Goal: Task Accomplishment & Management: Use online tool/utility

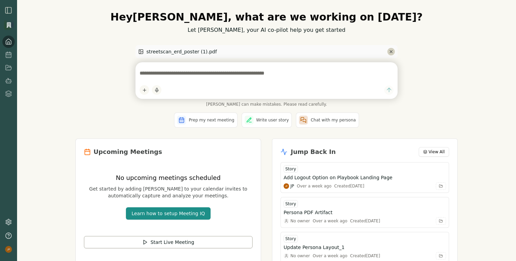
click at [392, 51] on icon "Remove file" at bounding box center [391, 51] width 5 height 5
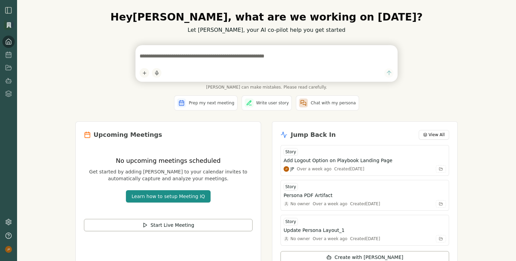
click at [331, 57] on textarea at bounding box center [267, 56] width 254 height 14
click at [197, 54] on textarea at bounding box center [267, 56] width 254 height 14
click at [143, 70] on html "Hey Jagdip , what are we working on today? Let Smith, your AI co-pilot help you…" at bounding box center [258, 130] width 516 height 261
click at [170, 48] on div "Upload File" at bounding box center [164, 48] width 46 height 11
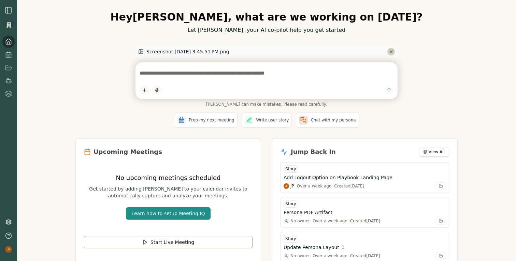
click at [393, 50] on icon "Remove file" at bounding box center [391, 51] width 5 height 5
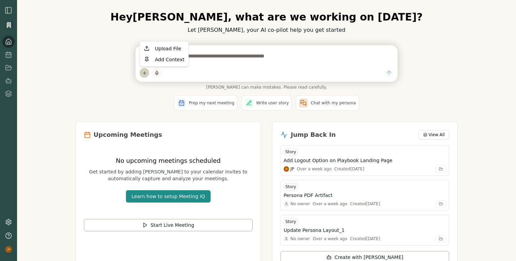
click at [143, 73] on html "Hey Jagdip , what are we working on today? Let Smith, your AI co-pilot help you…" at bounding box center [258, 130] width 516 height 261
click at [161, 46] on div "Upload File" at bounding box center [164, 48] width 46 height 11
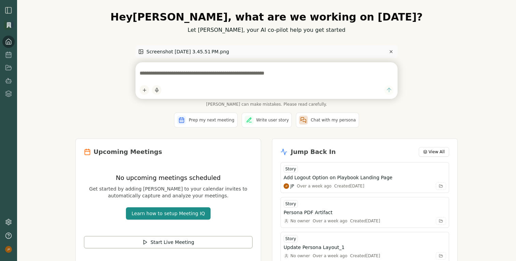
click at [238, 71] on textarea at bounding box center [267, 73] width 254 height 14
click at [149, 77] on textarea "**********" at bounding box center [267, 73] width 254 height 14
click at [306, 74] on textarea "**********" at bounding box center [267, 73] width 254 height 14
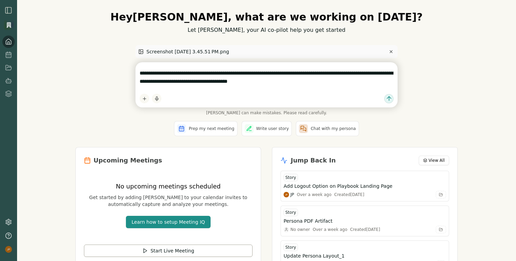
click at [319, 89] on div "**********" at bounding box center [267, 84] width 262 height 45
click at [145, 98] on html "**********" at bounding box center [258, 130] width 516 height 261
click at [168, 75] on div "Upload File" at bounding box center [164, 73] width 46 height 11
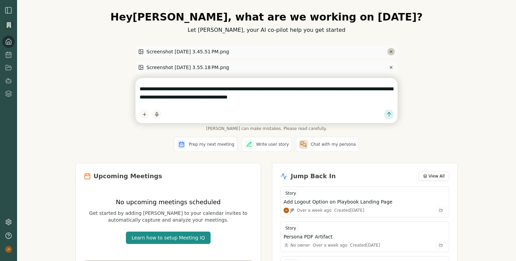
click at [392, 51] on icon "Remove file" at bounding box center [391, 52] width 2 height 2
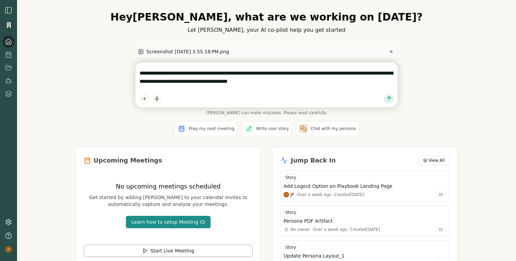
click at [359, 81] on textarea "**********" at bounding box center [267, 77] width 254 height 22
drag, startPoint x: 297, startPoint y: 74, endPoint x: 370, endPoint y: 75, distance: 72.8
click at [370, 75] on textarea "**********" at bounding box center [267, 77] width 254 height 22
click at [312, 83] on textarea "**********" at bounding box center [267, 77] width 254 height 22
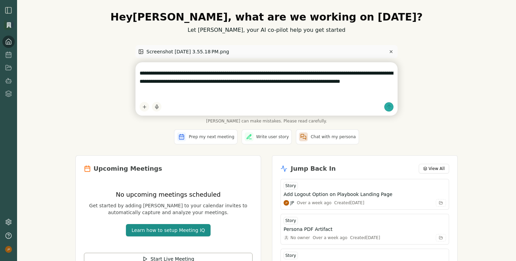
type textarea "**********"
click at [390, 106] on icon "submit" at bounding box center [389, 106] width 7 height 7
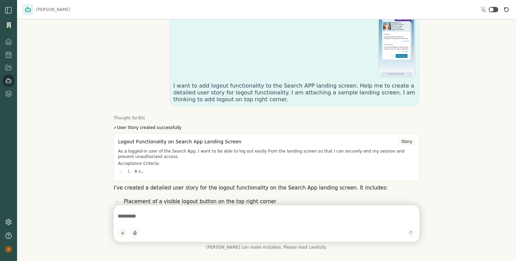
scroll to position [42, 0]
click at [410, 141] on div "Story" at bounding box center [407, 141] width 16 height 8
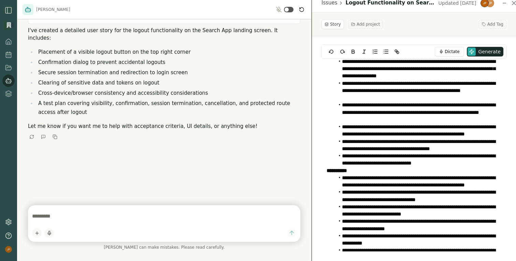
scroll to position [143, 0]
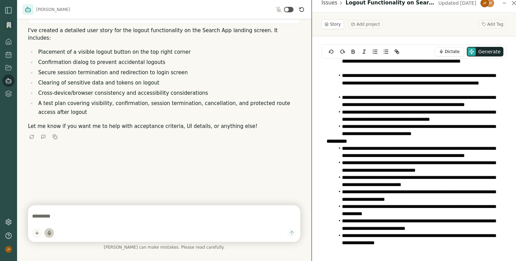
click at [50, 234] on icon "button" at bounding box center [49, 233] width 3 height 2
type textarea "**********"
click at [51, 233] on div "button" at bounding box center [49, 232] width 8 height 5
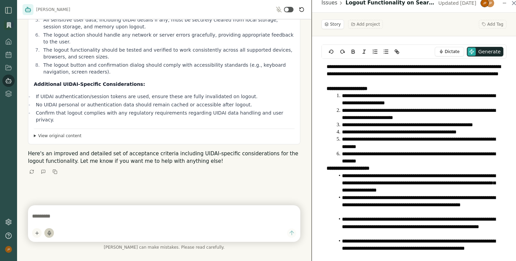
scroll to position [452, 0]
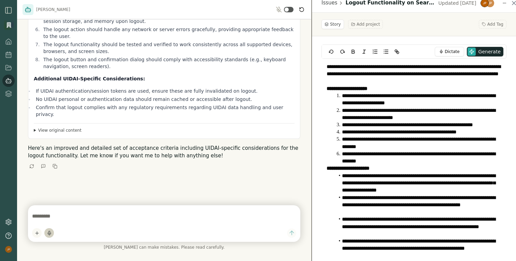
click at [35, 127] on summary "View original content" at bounding box center [164, 129] width 261 height 5
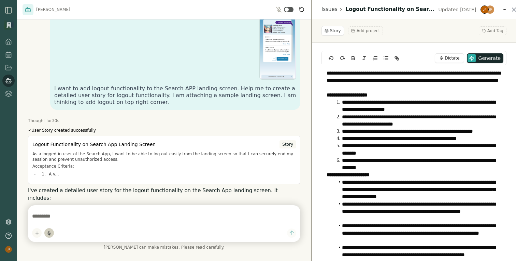
scroll to position [40, 0]
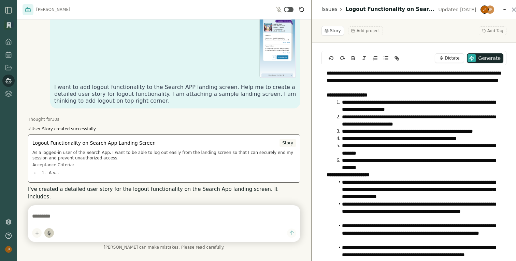
click at [290, 142] on div "Story" at bounding box center [288, 143] width 16 height 8
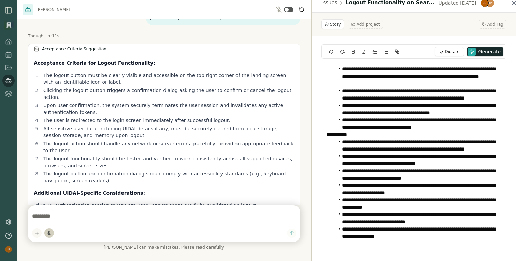
scroll to position [346, 0]
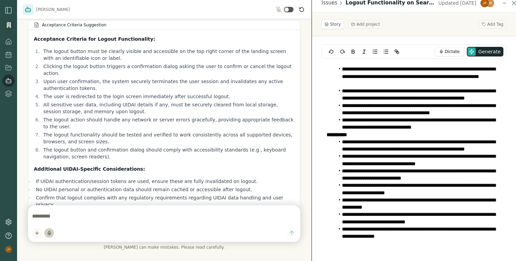
click at [377, 127] on li "**********" at bounding box center [418, 123] width 167 height 15
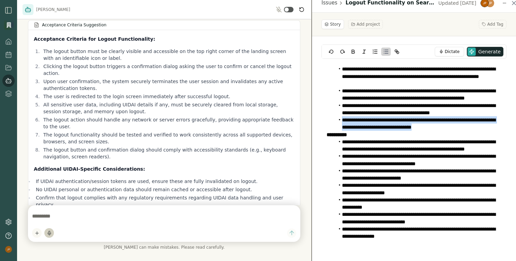
click at [377, 127] on li "**********" at bounding box center [418, 123] width 167 height 15
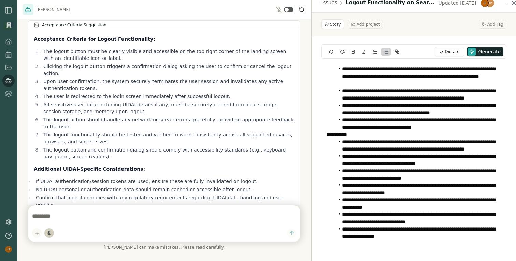
scroll to position [136, 0]
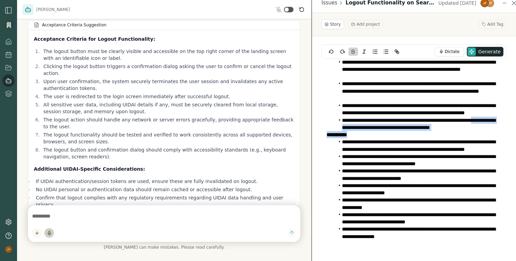
drag, startPoint x: 380, startPoint y: 135, endPoint x: 310, endPoint y: 128, distance: 69.7
click at [310, 128] on div "Smith Hi I'm Smith, your product co-pilot! I can help write and review user sto…" at bounding box center [172, 130] width 311 height 261
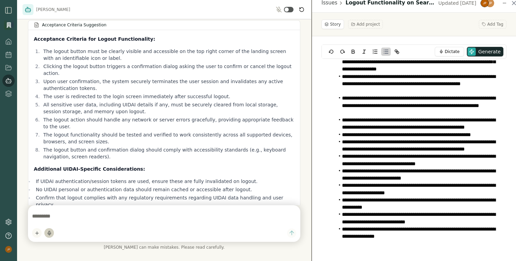
scroll to position [121, 0]
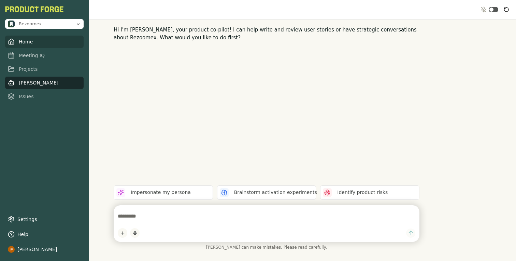
click at [28, 44] on link "Home" at bounding box center [44, 42] width 79 height 12
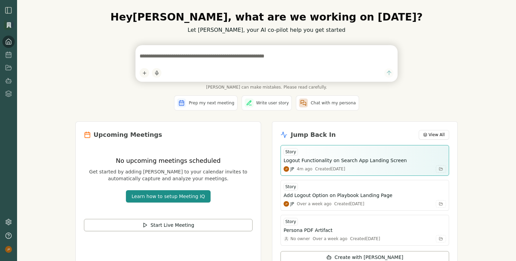
click at [352, 161] on h3 "Logout Functionality on Search App Landing Screen" at bounding box center [345, 160] width 123 height 7
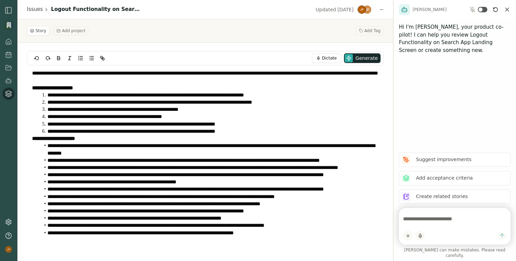
click at [509, 9] on icon "Close chat" at bounding box center [507, 9] width 7 height 7
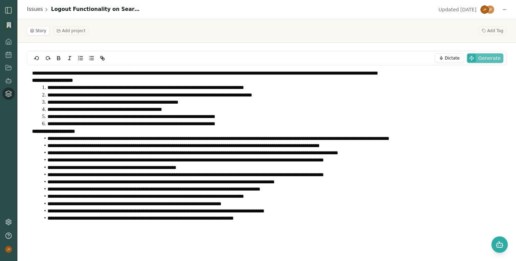
click at [493, 61] on span "Generate" at bounding box center [490, 58] width 22 height 7
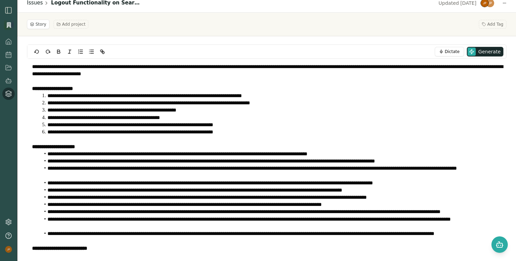
click at [35, 4] on link "Issues" at bounding box center [35, 3] width 16 height 8
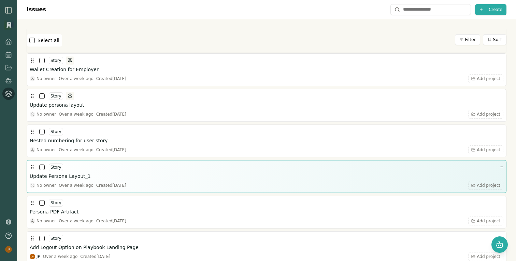
scroll to position [179, 0]
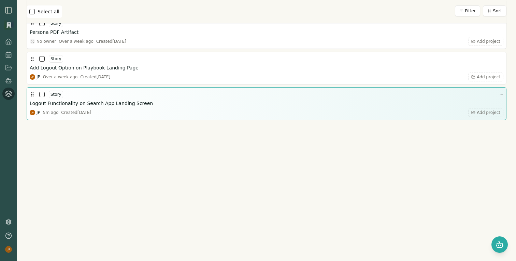
click at [114, 105] on h3 "Logout Functionality on Search App Landing Screen" at bounding box center [91, 103] width 123 height 7
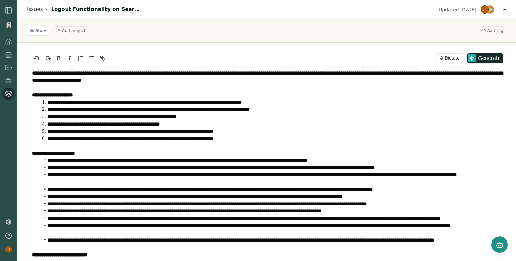
click at [501, 248] on icon "Open chat" at bounding box center [500, 244] width 8 height 8
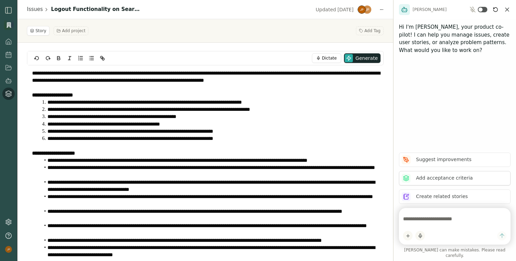
click at [457, 181] on p "Add acceptance criteria" at bounding box center [444, 177] width 57 height 7
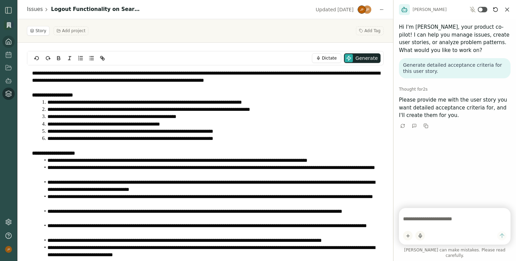
click at [9, 42] on icon at bounding box center [9, 43] width 2 height 3
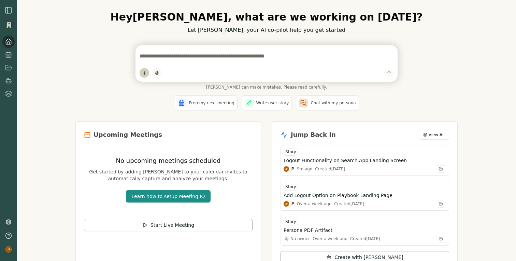
click at [143, 73] on html "Hey Jagdip , what are we working on today? Let Smith, your AI co-pilot help you…" at bounding box center [258, 130] width 516 height 261
click at [163, 48] on div "Upload File" at bounding box center [164, 48] width 46 height 11
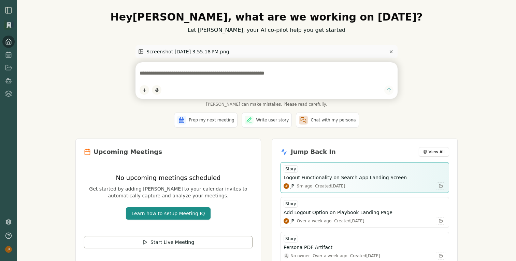
click at [351, 180] on h3 "Logout Functionality on Search App Landing Screen" at bounding box center [345, 177] width 123 height 7
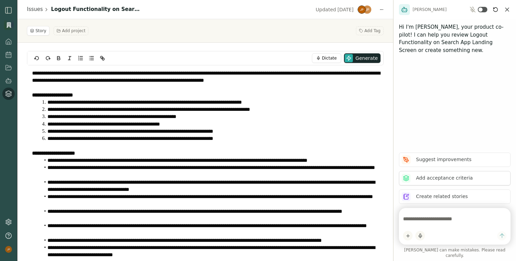
click at [439, 181] on p "Add acceptance criteria" at bounding box center [444, 177] width 57 height 7
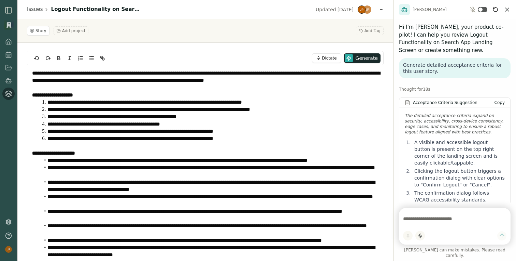
click at [504, 100] on span "Copy" at bounding box center [500, 102] width 10 height 5
click at [260, 121] on li "**********" at bounding box center [209, 123] width 339 height 7
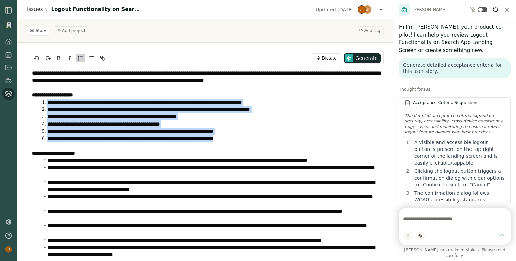
drag, startPoint x: 234, startPoint y: 138, endPoint x: 47, endPoint y: 102, distance: 190.2
click at [47, 102] on ol "**********" at bounding box center [205, 119] width 347 height 43
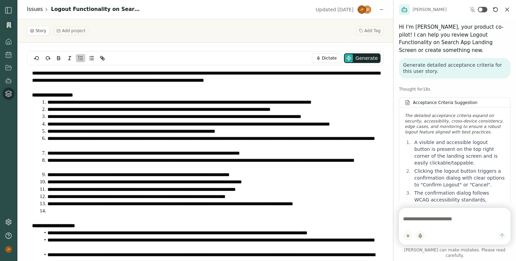
click at [34, 9] on link "Issues" at bounding box center [35, 9] width 16 height 8
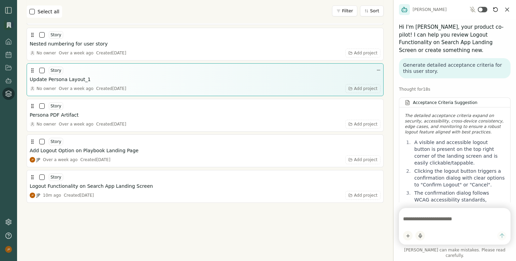
scroll to position [179, 0]
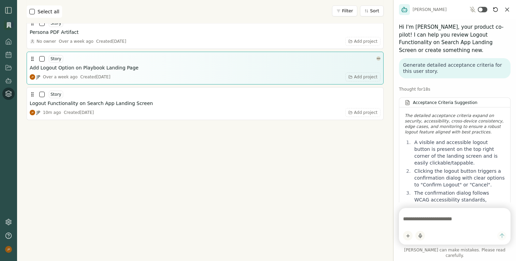
click at [378, 58] on html "Issues Create Select all Filter Sort Story Wallet Creation for Employer No owne…" at bounding box center [258, 130] width 516 height 261
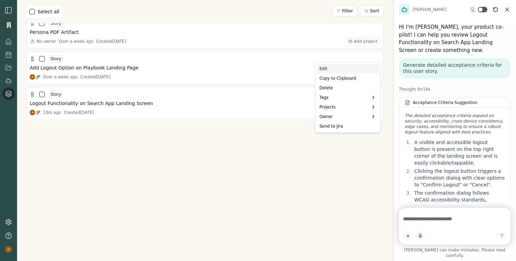
click at [349, 70] on div "Edit" at bounding box center [348, 69] width 62 height 10
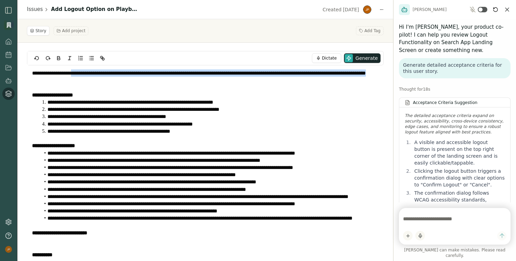
drag, startPoint x: 79, startPoint y: 72, endPoint x: 88, endPoint y: 77, distance: 10.9
click at [88, 77] on p "**********" at bounding box center [205, 76] width 347 height 15
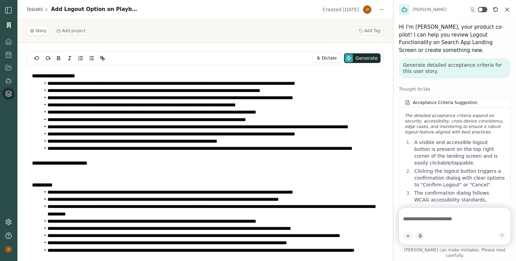
scroll to position [85, 0]
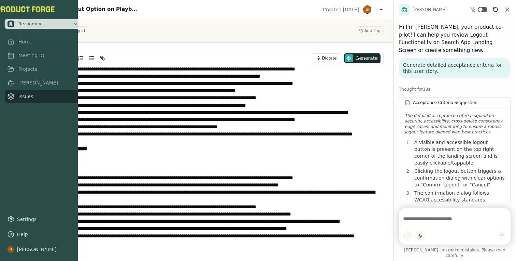
click at [7, 11] on img "button" at bounding box center [25, 9] width 58 height 6
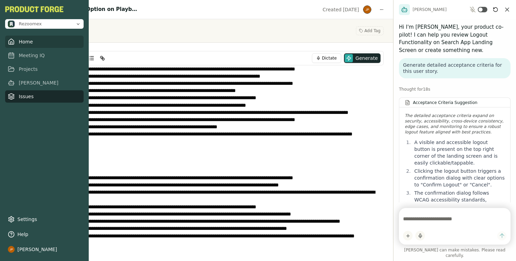
click at [25, 43] on link "Home" at bounding box center [44, 42] width 79 height 12
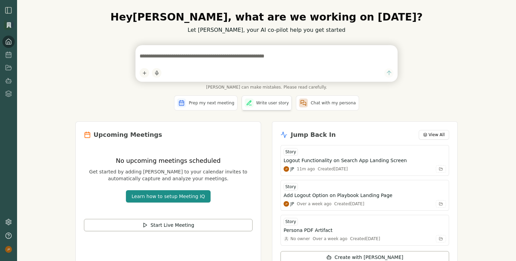
click at [275, 107] on div "Write user story" at bounding box center [267, 103] width 50 height 14
type textarea "**********"
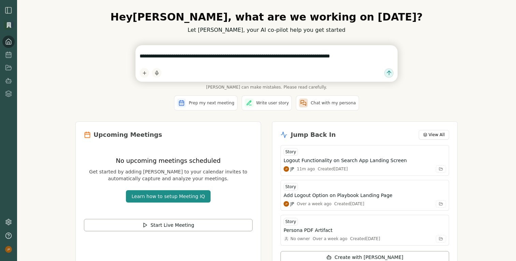
click at [357, 61] on textarea "**********" at bounding box center [267, 56] width 254 height 14
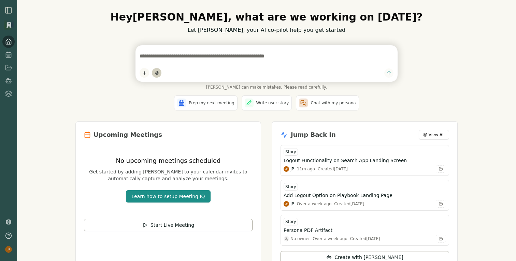
click at [157, 73] on icon "button" at bounding box center [156, 73] width 3 height 2
click at [159, 73] on span "button" at bounding box center [159, 73] width 1 height 0
click at [156, 71] on icon "button" at bounding box center [156, 72] width 1 height 3
type textarea "**********"
click at [158, 71] on div "button" at bounding box center [157, 72] width 8 height 5
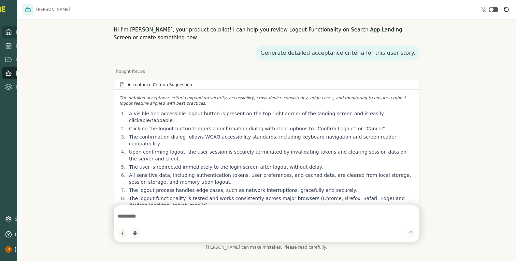
click at [8, 36] on icon at bounding box center [8, 32] width 7 height 7
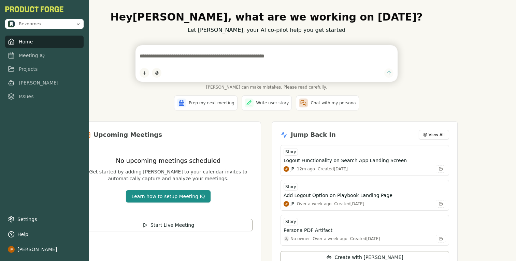
click at [25, 41] on link "Home" at bounding box center [44, 42] width 79 height 12
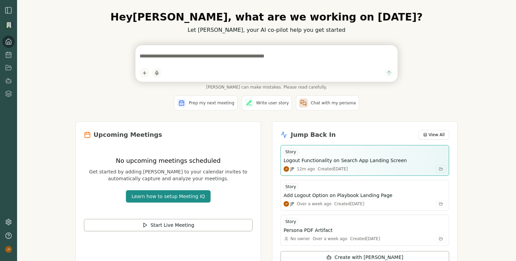
click at [346, 169] on div "Created Mon, Oct 06, 2025" at bounding box center [333, 168] width 30 height 5
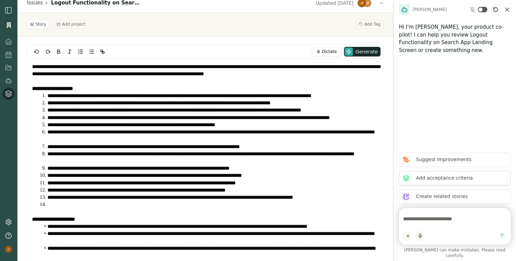
click at [452, 181] on p "Add acceptance criteria" at bounding box center [444, 177] width 57 height 7
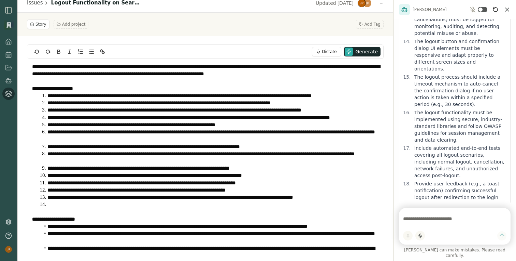
scroll to position [594, 0]
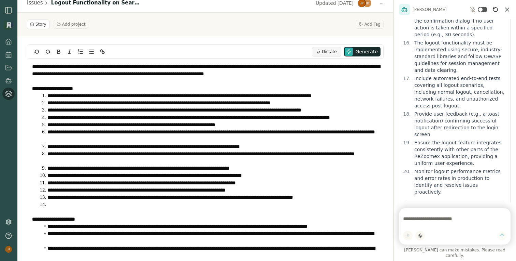
click at [330, 55] on button "Dictate" at bounding box center [326, 52] width 29 height 10
click at [330, 55] on button "Stop ( 4:58 )" at bounding box center [323, 52] width 38 height 10
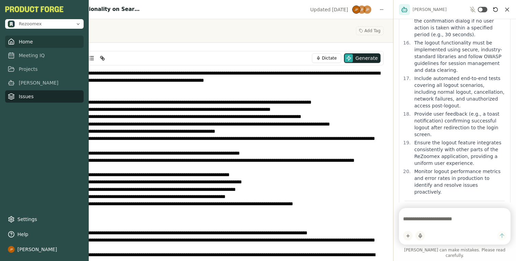
click at [24, 43] on link "Home" at bounding box center [44, 42] width 79 height 12
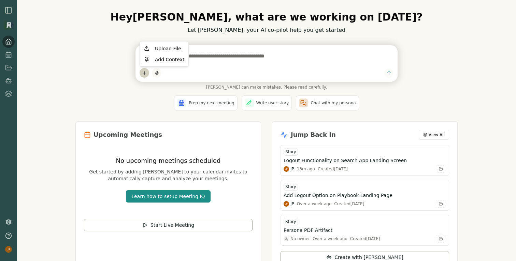
click at [143, 72] on html "Hey [PERSON_NAME] , what are we working on [DATE]? Let [PERSON_NAME], your AI c…" at bounding box center [258, 130] width 516 height 261
click at [157, 49] on div "Upload File" at bounding box center [164, 48] width 46 height 11
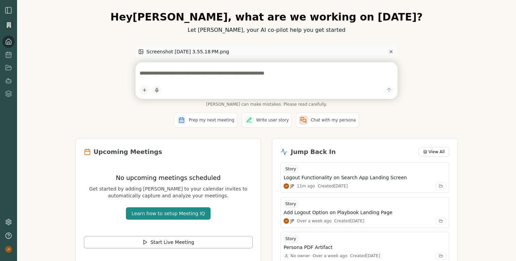
click at [185, 75] on textarea at bounding box center [267, 73] width 254 height 14
click at [146, 70] on textarea "**********" at bounding box center [267, 73] width 254 height 14
click at [236, 75] on textarea "**********" at bounding box center [267, 73] width 254 height 14
type textarea "**********"
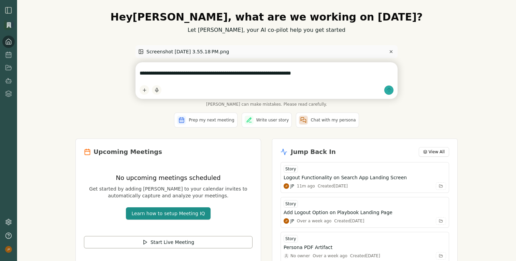
click at [390, 91] on icon "submit" at bounding box center [389, 89] width 7 height 7
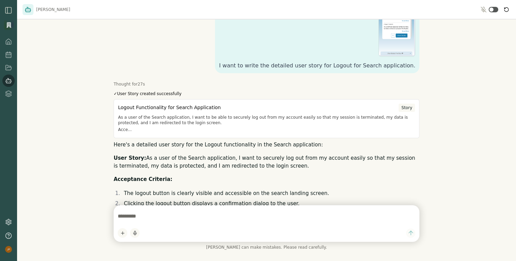
scroll to position [433, 0]
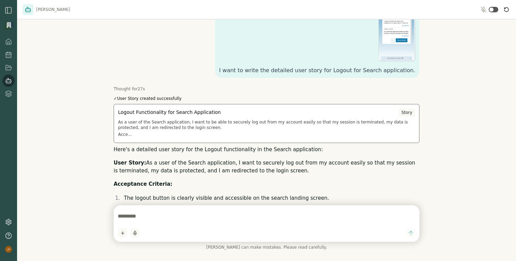
click at [407, 108] on div "Story" at bounding box center [407, 112] width 16 height 8
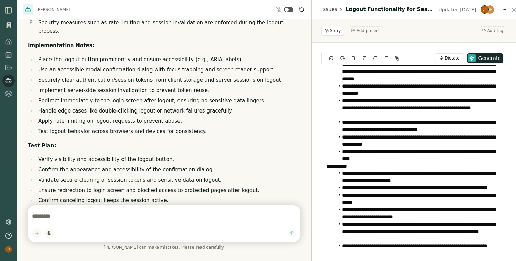
scroll to position [238, 0]
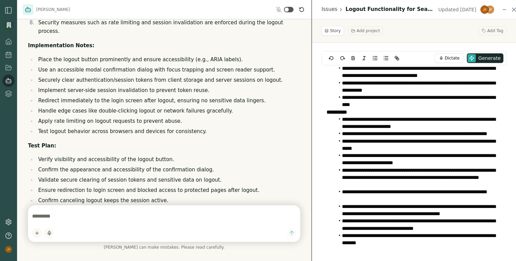
click at [143, 216] on textarea at bounding box center [164, 216] width 264 height 14
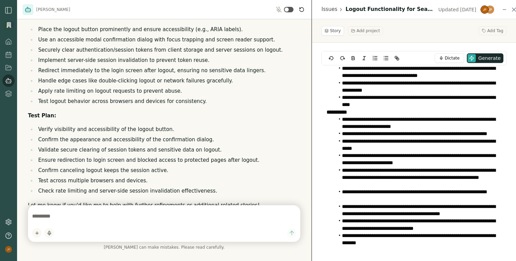
scroll to position [796, 0]
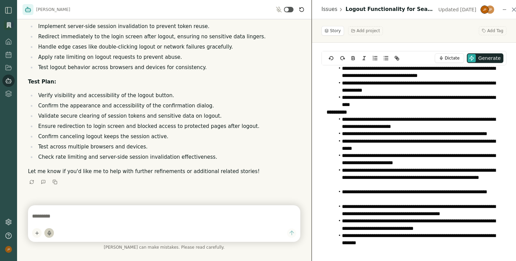
click at [50, 232] on icon "button" at bounding box center [49, 233] width 3 height 2
type textarea "**********"
click at [51, 232] on div "button" at bounding box center [49, 232] width 8 height 5
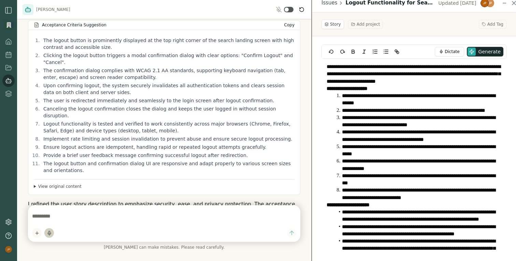
scroll to position [1059, 0]
click at [68, 183] on summary "View original content" at bounding box center [164, 185] width 261 height 5
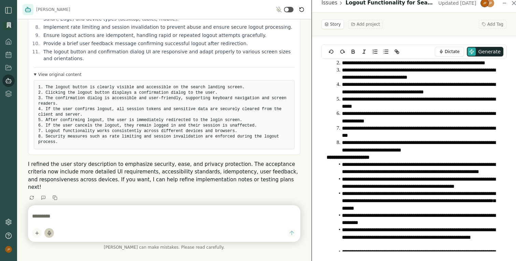
scroll to position [0, 0]
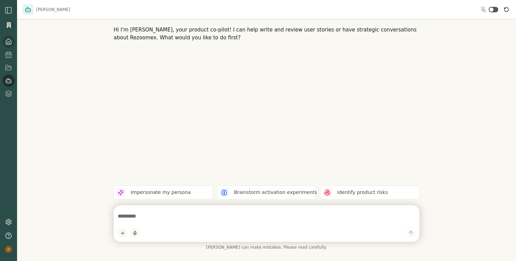
click at [9, 43] on icon at bounding box center [9, 43] width 2 height 3
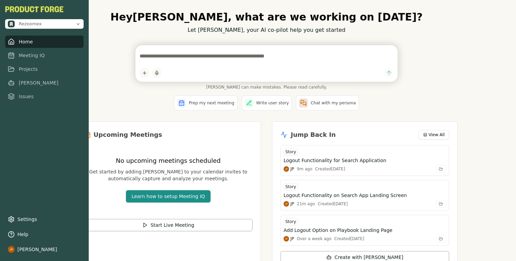
click at [29, 43] on link "Home" at bounding box center [44, 42] width 79 height 12
click at [28, 81] on link "[PERSON_NAME]" at bounding box center [44, 83] width 79 height 12
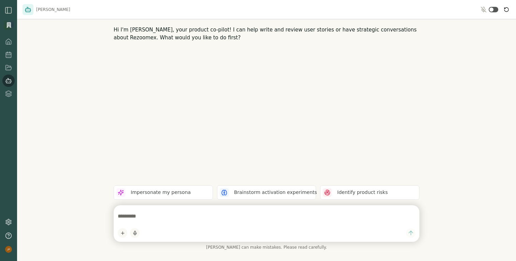
click at [29, 8] on icon at bounding box center [28, 9] width 7 height 7
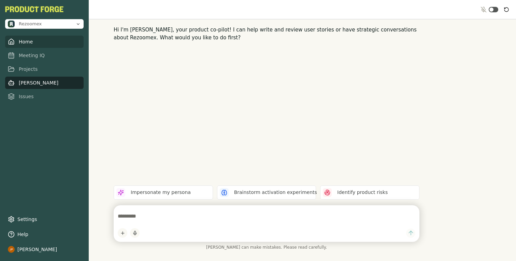
click at [23, 41] on link "Home" at bounding box center [44, 42] width 79 height 12
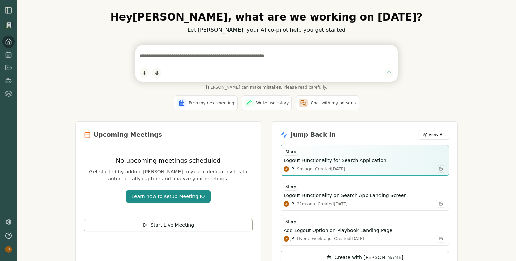
click at [381, 159] on div "Logout Functionality for Search Application" at bounding box center [365, 160] width 163 height 7
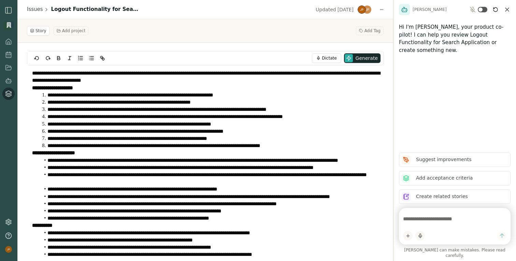
scroll to position [48, 0]
